Goal: Transaction & Acquisition: Subscribe to service/newsletter

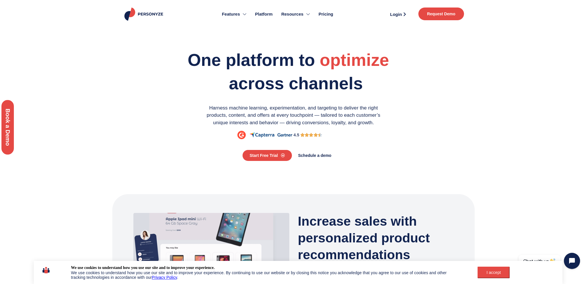
click at [321, 12] on span "Pricing" at bounding box center [325, 14] width 15 height 7
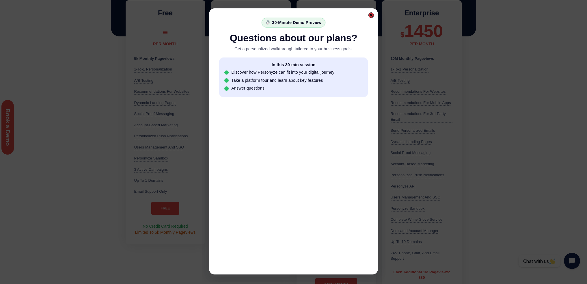
click at [369, 15] on div at bounding box center [370, 14] width 3 height 3
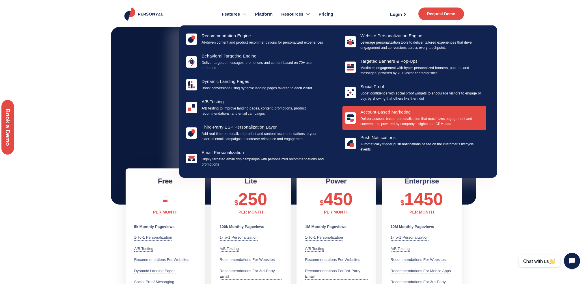
click at [411, 125] on p "Deliver account-based personalization that maximizes engagement and conversions…" at bounding box center [422, 121] width 124 height 10
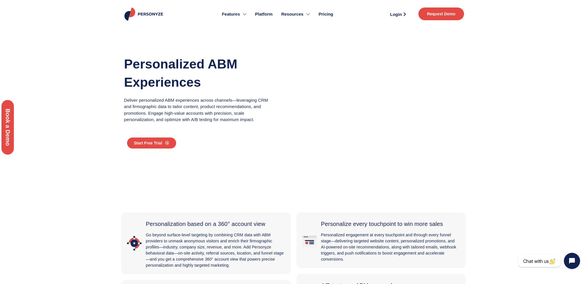
click at [324, 17] on span "Pricing" at bounding box center [325, 14] width 15 height 7
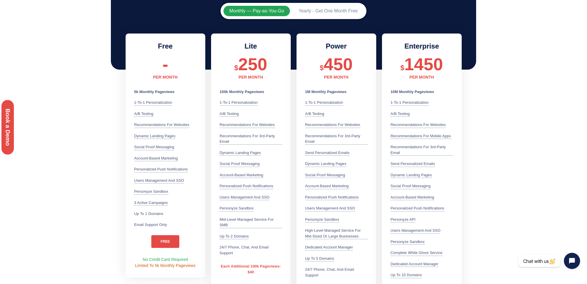
scroll to position [112, 0]
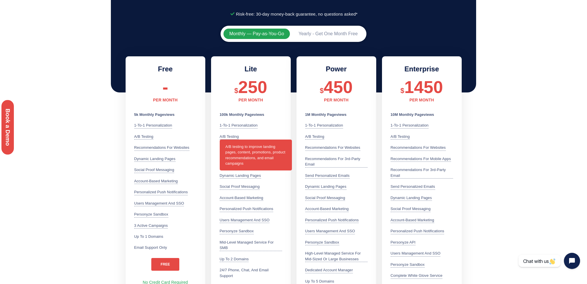
click at [231, 138] on div "A/B testing A/B testing to improve landing pages, content, promotions, product …" at bounding box center [229, 137] width 19 height 6
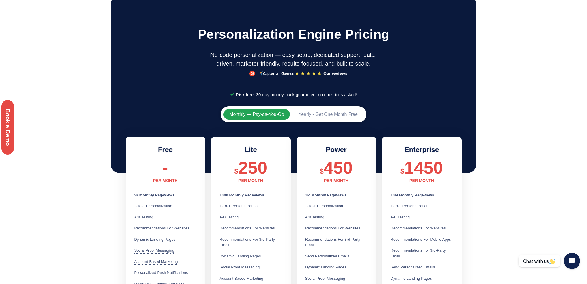
scroll to position [0, 0]
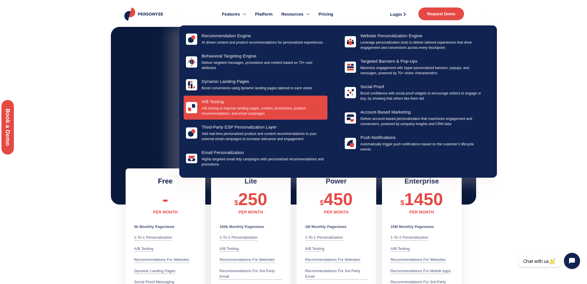
click at [218, 98] on div "a/b testing A/B testing to improve landing pages, content, promotions, product …" at bounding box center [256, 108] width 144 height 24
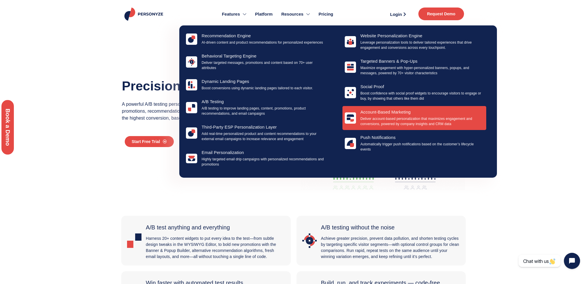
click at [437, 118] on p "Deliver account-based personalization that maximizes engagement and conversions…" at bounding box center [422, 121] width 124 height 10
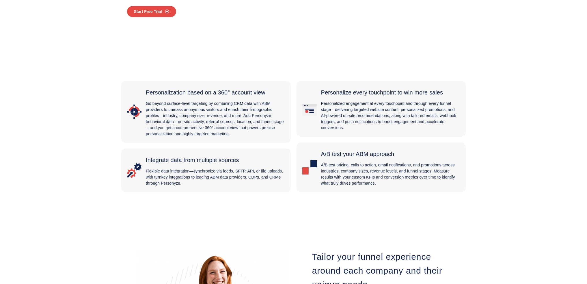
scroll to position [165, 0]
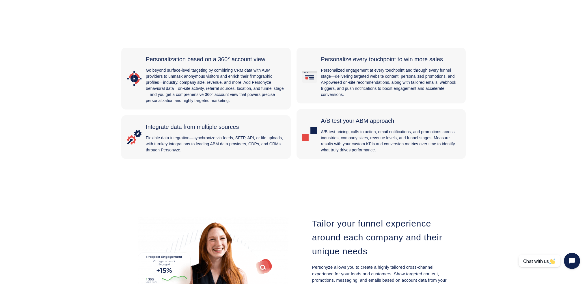
click at [204, 128] on span "Integrate data from multiple sources" at bounding box center [192, 127] width 93 height 6
click at [149, 133] on div "Integrate data from multiple sources Flexible data integration—synchronize via …" at bounding box center [215, 137] width 139 height 32
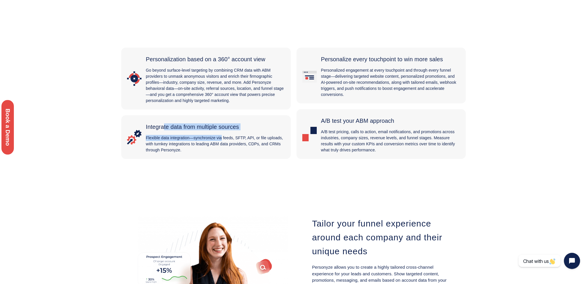
drag, startPoint x: 142, startPoint y: 134, endPoint x: 209, endPoint y: 137, distance: 67.0
click at [209, 137] on div "Integrate data from multiple sources Flexible data integration—synchronize via …" at bounding box center [206, 137] width 158 height 32
click at [209, 142] on p "Flexible data integration—synchronize via feeds, SFTP, API, or file uploads, wi…" at bounding box center [215, 144] width 139 height 18
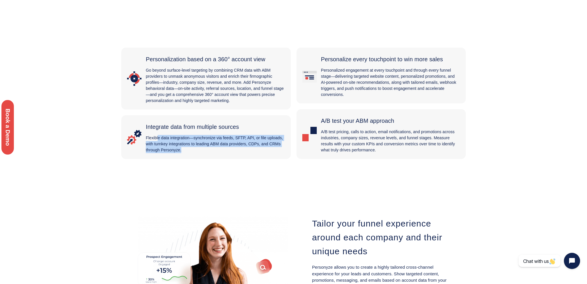
click at [209, 142] on p "Flexible data integration—synchronize via feeds, SFTP, API, or file uploads, wi…" at bounding box center [215, 144] width 139 height 18
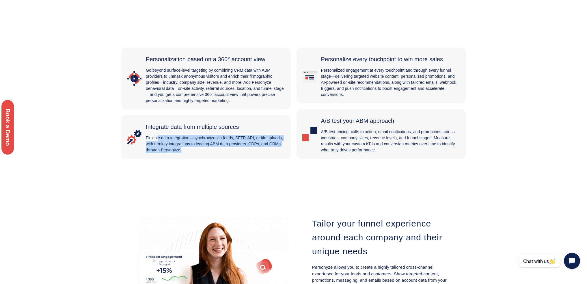
click at [209, 142] on p "Flexible data integration—synchronize via feeds, SFTP, API, or file uploads, wi…" at bounding box center [215, 144] width 139 height 18
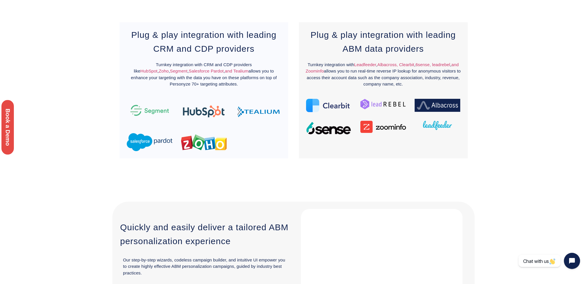
scroll to position [805, 0]
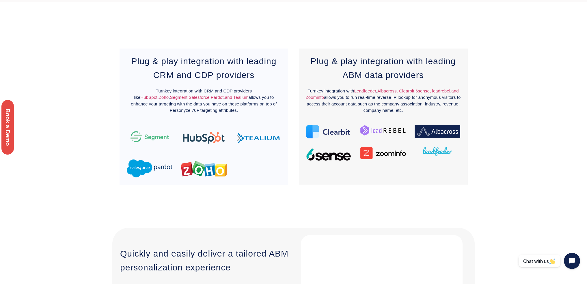
click at [262, 163] on div at bounding box center [258, 168] width 54 height 27
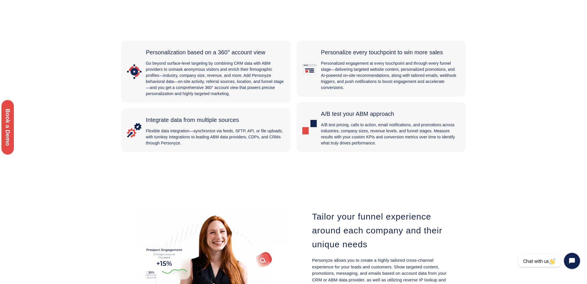
scroll to position [0, 0]
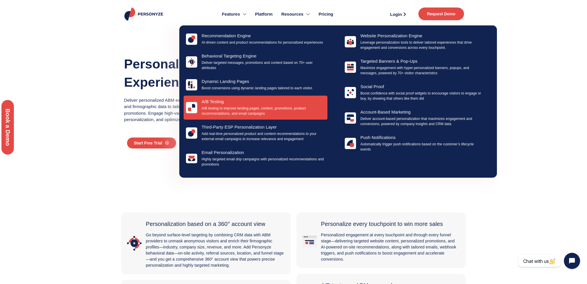
click at [222, 101] on h4 "a/b testing" at bounding box center [263, 101] width 124 height 5
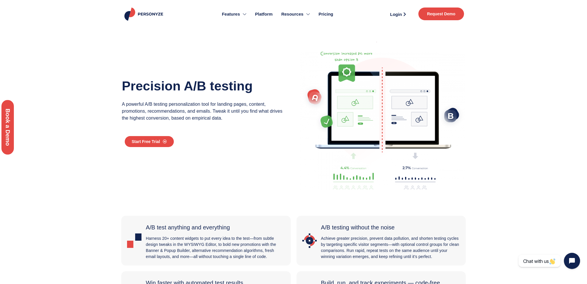
click at [324, 16] on span "Pricing" at bounding box center [325, 14] width 15 height 7
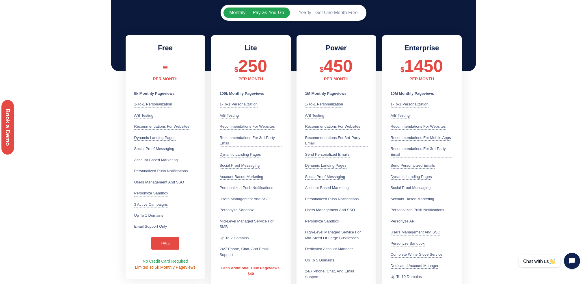
scroll to position [142, 0]
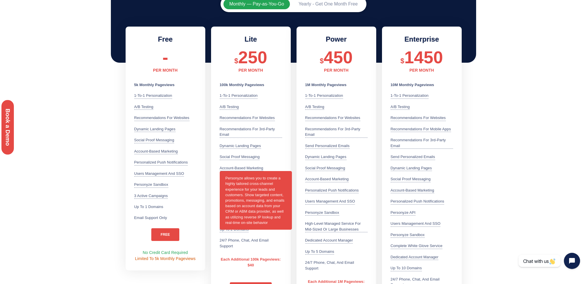
click at [231, 167] on div "Account-Based Marketing Personyze allows you to create a highly tailored cross-…" at bounding box center [242, 168] width 44 height 6
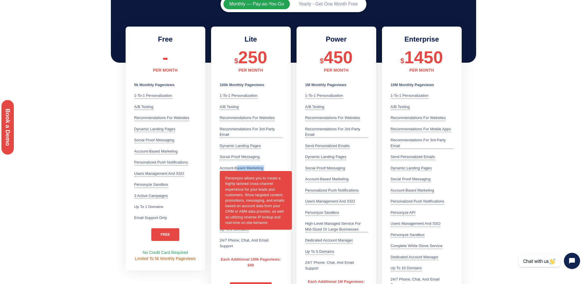
click at [231, 167] on div "Account-Based Marketing Personyze allows you to create a highly tailored cross-…" at bounding box center [242, 168] width 44 height 6
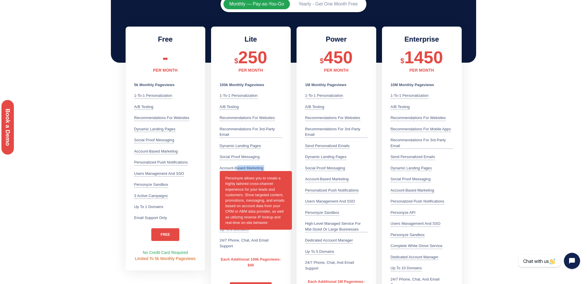
click at [231, 167] on div "Account-Based Marketing Personyze allows you to create a highly tailored cross-…" at bounding box center [242, 168] width 44 height 6
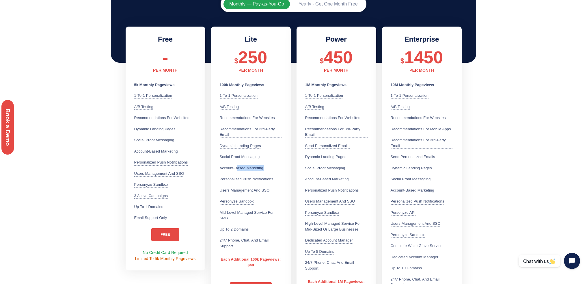
scroll to position [0, 0]
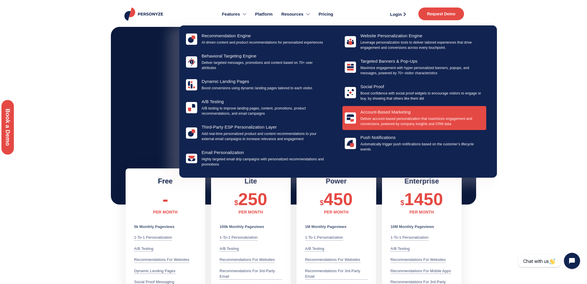
click at [393, 111] on h4 "Account-Based Marketing" at bounding box center [422, 111] width 124 height 5
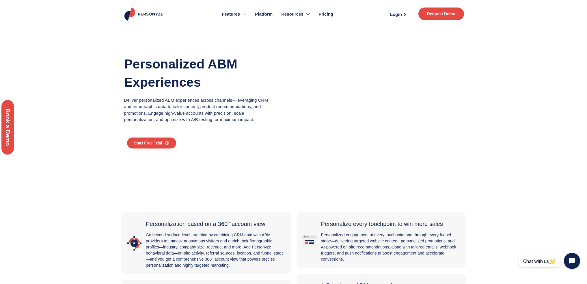
drag, startPoint x: 591, startPoint y: 19, endPoint x: 561, endPoint y: 1, distance: 35.6
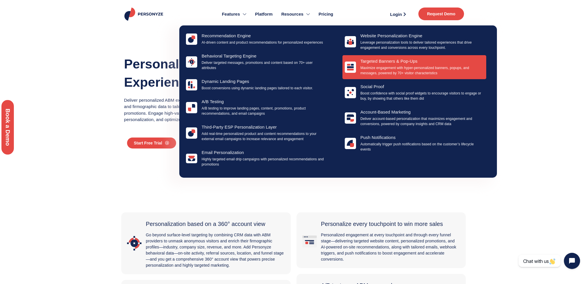
click at [407, 66] on p "Maximize engagement with hyper-personalized banners, popups, and messages, powe…" at bounding box center [422, 70] width 124 height 10
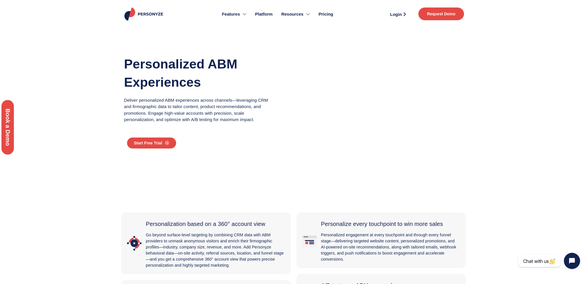
click at [335, 15] on link "Pricing" at bounding box center [325, 14] width 23 height 23
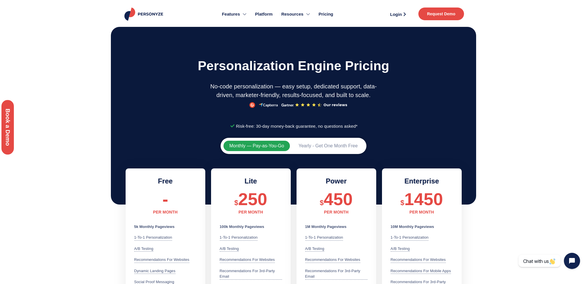
click at [208, 60] on h1 "Personalization engine pricing" at bounding box center [293, 65] width 362 height 21
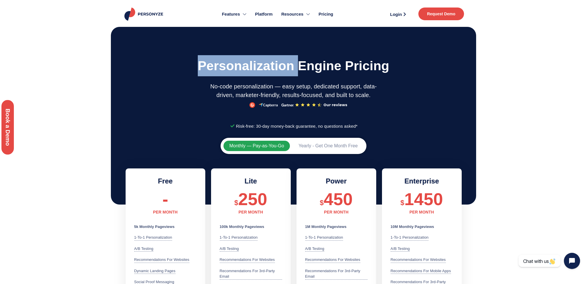
click at [208, 60] on h1 "Personalization engine pricing" at bounding box center [293, 65] width 362 height 21
click at [146, 15] on img at bounding box center [144, 14] width 42 height 13
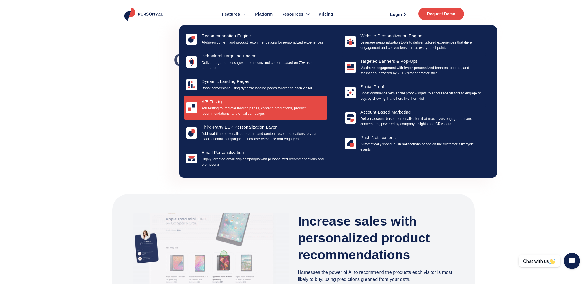
click at [212, 105] on div "a/b testing A/B testing to improve landing pages, content, promotions, product …" at bounding box center [263, 107] width 124 height 17
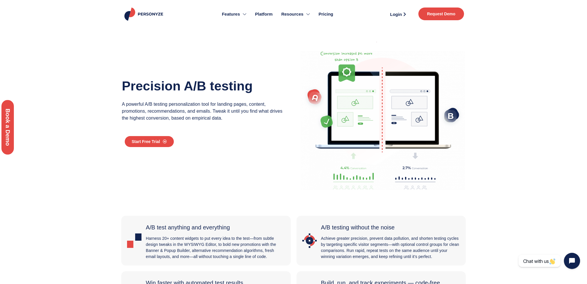
drag, startPoint x: 591, startPoint y: 27, endPoint x: 566, endPoint y: -16, distance: 49.7
click at [328, 14] on span "Pricing" at bounding box center [325, 14] width 15 height 7
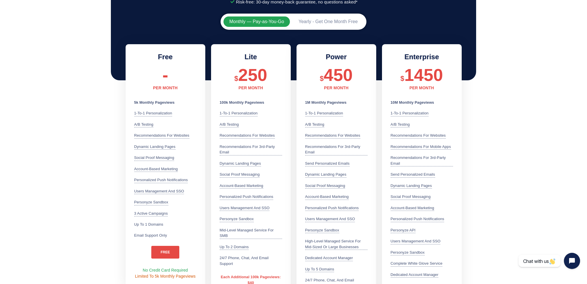
scroll to position [131, 0]
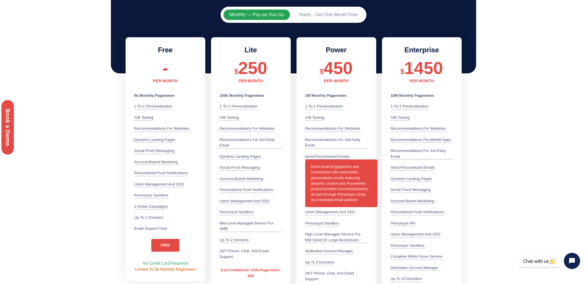
click at [329, 160] on span "Drive email engagement and conversions with automated, personalized emails feat…" at bounding box center [341, 182] width 72 height 47
click at [331, 156] on div "Send personalized emails Drive email engagement and conversions with automated,…" at bounding box center [327, 157] width 44 height 6
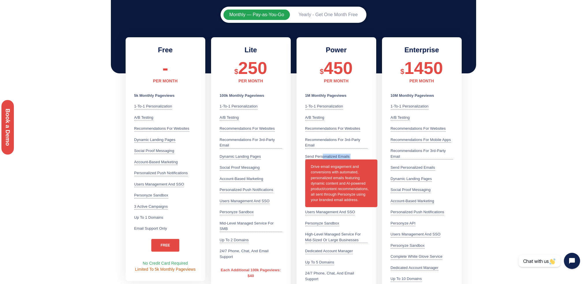
click at [331, 156] on div "Send personalized emails Drive email engagement and conversions with automated,…" at bounding box center [327, 157] width 44 height 6
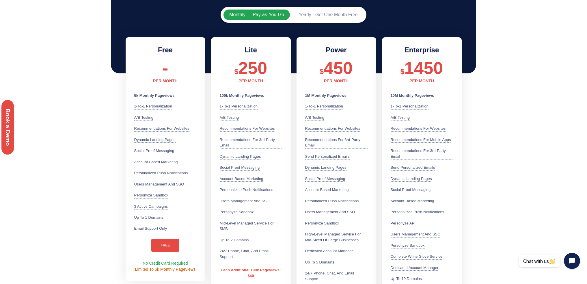
click at [551, 138] on section "Monthly — Pay-as-You-Go Yearly - Get One Month Free Free - PER MONTH 5k Monthly…" at bounding box center [293, 181] width 587 height 355
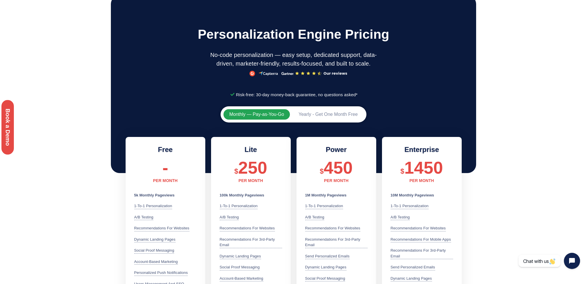
scroll to position [0, 0]
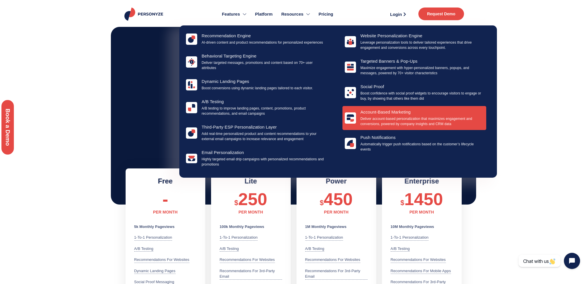
click at [383, 109] on div "Account-Based Marketing Deliver account-based personalization that maximizes en…" at bounding box center [414, 118] width 144 height 24
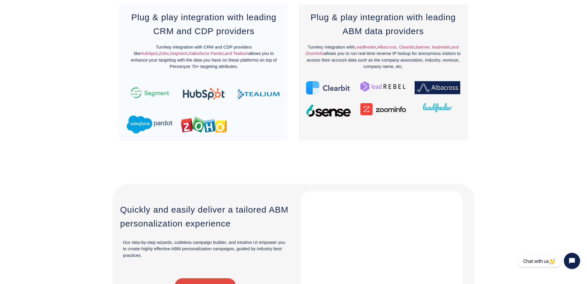
scroll to position [867, 0]
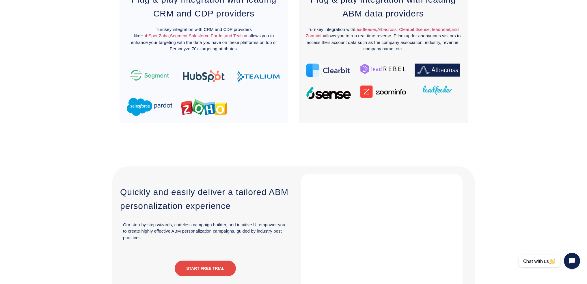
drag, startPoint x: 591, startPoint y: 29, endPoint x: 584, endPoint y: 172, distance: 143.1
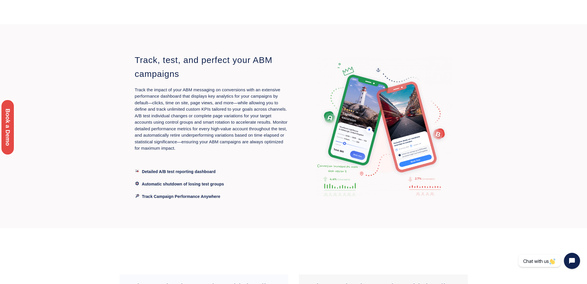
scroll to position [574, 0]
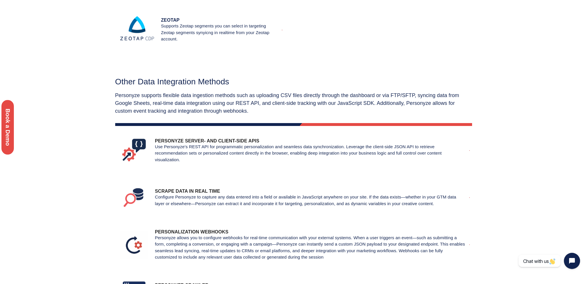
scroll to position [632, 0]
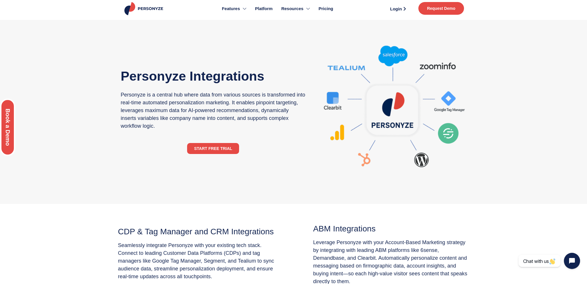
drag, startPoint x: 591, startPoint y: 31, endPoint x: 583, endPoint y: 32, distance: 8.1
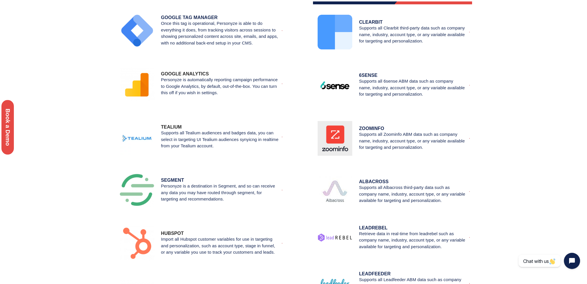
scroll to position [0, 0]
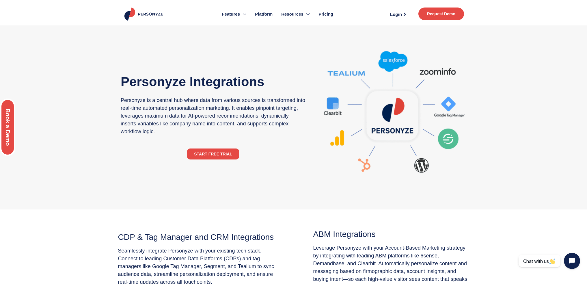
click at [147, 16] on img at bounding box center [144, 14] width 42 height 13
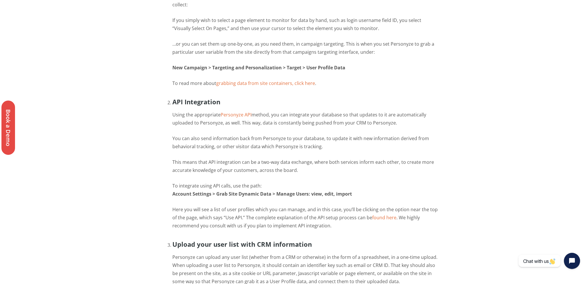
scroll to position [349, 0]
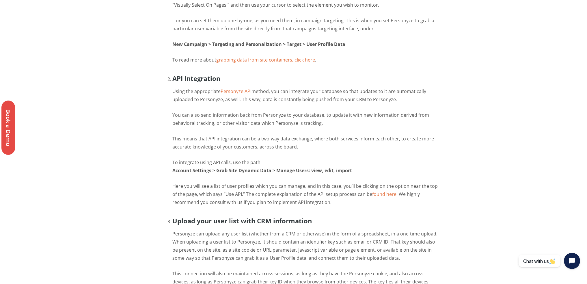
click at [233, 92] on link "Personyze API" at bounding box center [236, 91] width 31 height 6
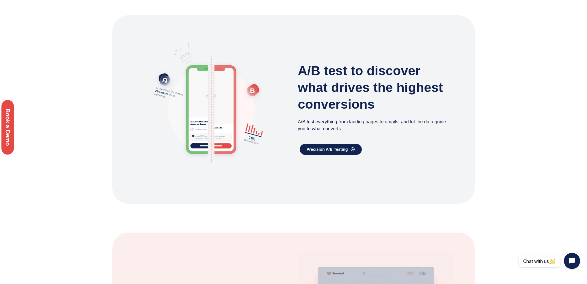
scroll to position [542, 0]
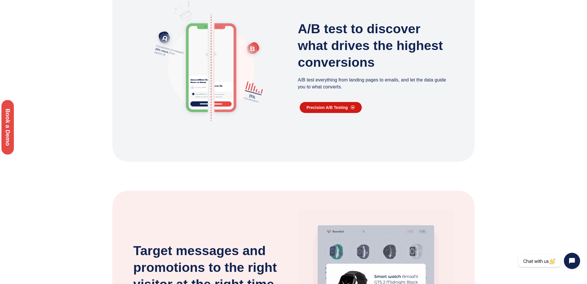
click at [342, 109] on span "Precision A/B testing" at bounding box center [327, 107] width 41 height 4
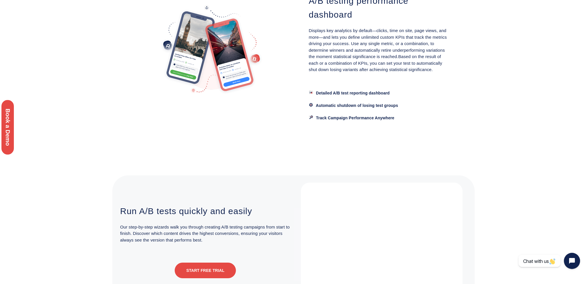
scroll to position [816, 0]
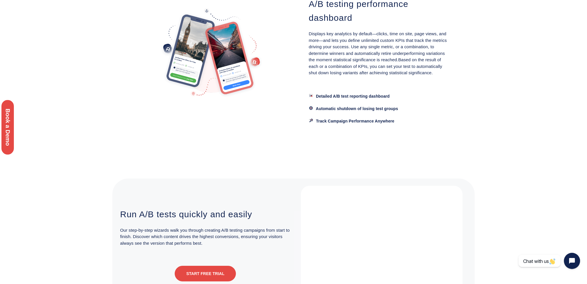
drag, startPoint x: 591, startPoint y: 33, endPoint x: 587, endPoint y: 170, distance: 137.7
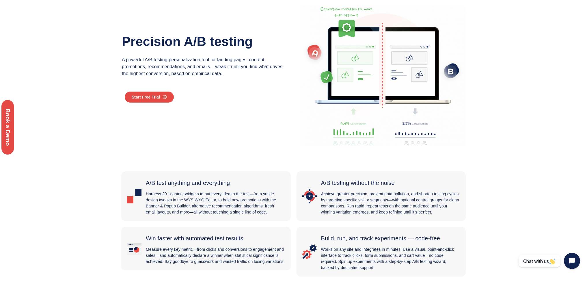
scroll to position [0, 0]
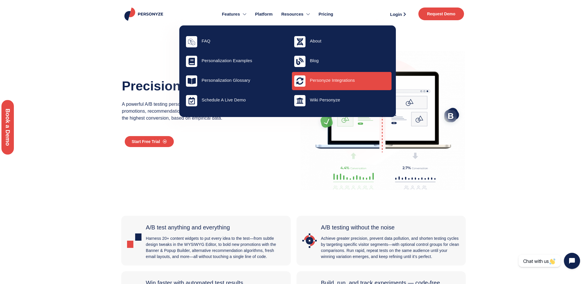
click at [328, 81] on h4 "Personyze Integrations" at bounding box center [349, 80] width 79 height 5
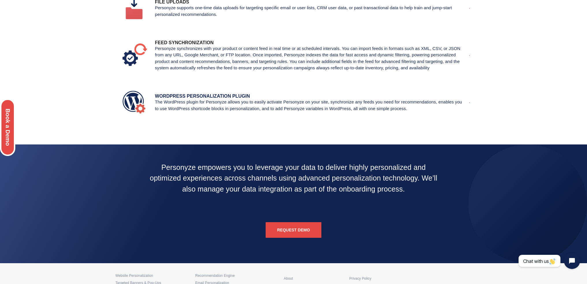
scroll to position [983, 0]
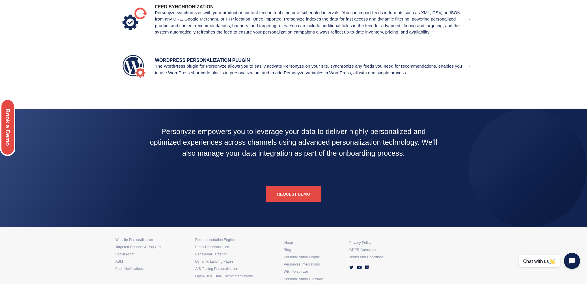
drag, startPoint x: 591, startPoint y: 31, endPoint x: 590, endPoint y: 238, distance: 207.3
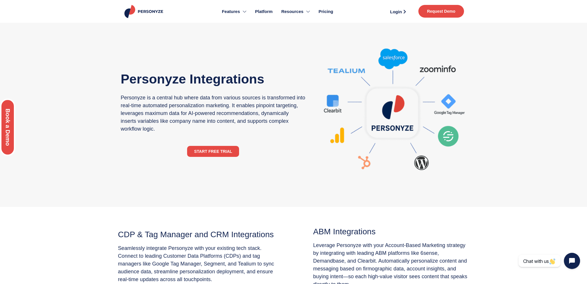
scroll to position [0, 0]
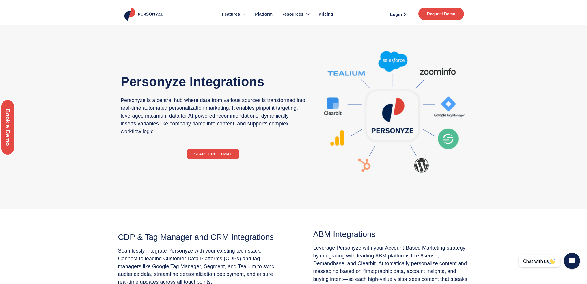
click at [330, 14] on span "Pricing" at bounding box center [325, 14] width 15 height 7
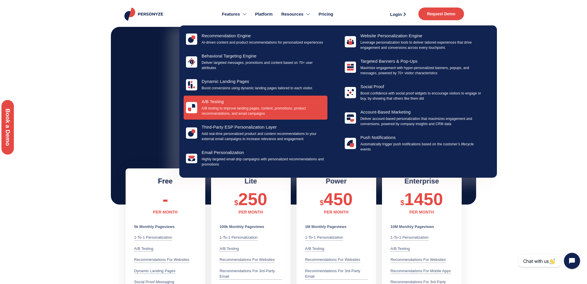
click at [205, 101] on h4 "a/b testing" at bounding box center [263, 101] width 124 height 5
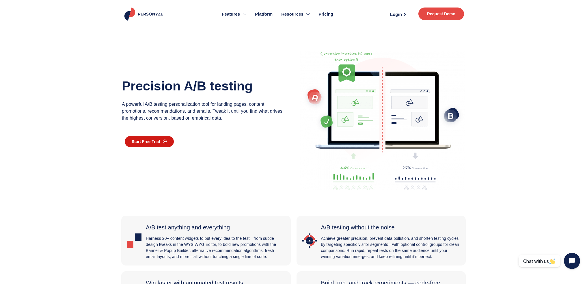
click at [145, 143] on span "Start Free Trial" at bounding box center [146, 141] width 28 height 4
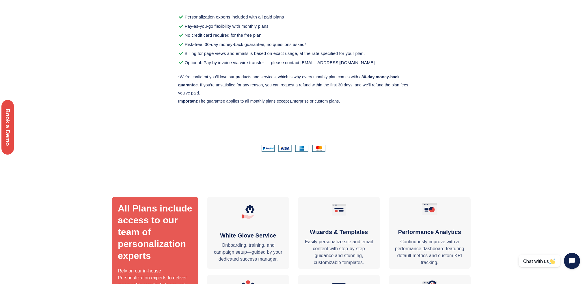
scroll to position [544, 0]
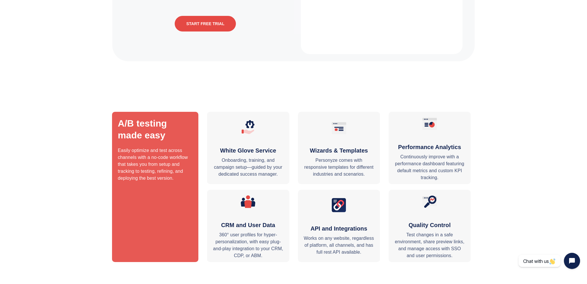
scroll to position [1052, 0]
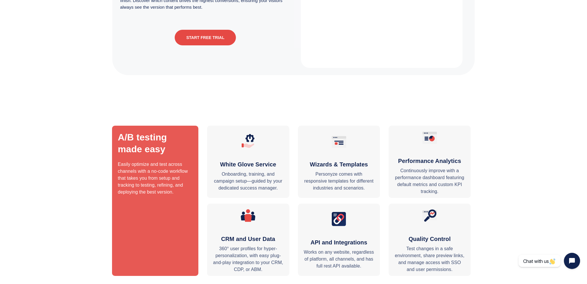
click at [215, 40] on link "Start Free Trial" at bounding box center [205, 38] width 61 height 16
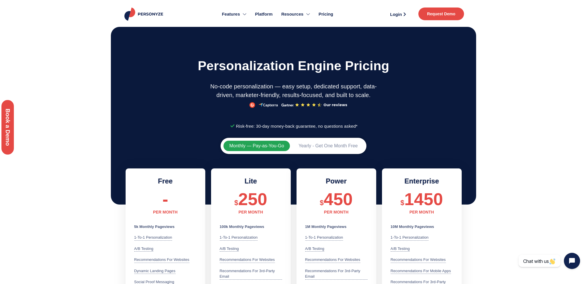
click at [160, 14] on img at bounding box center [144, 14] width 42 height 13
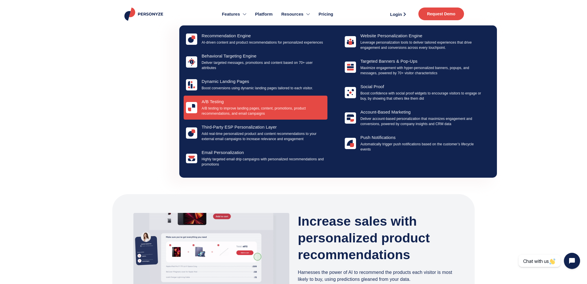
click at [256, 109] on p "A/B testing to improve landing pages, content, promotions, product recommendati…" at bounding box center [263, 111] width 124 height 10
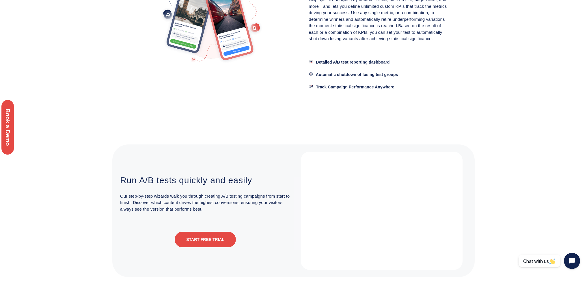
scroll to position [879, 0]
